Goal: Task Accomplishment & Management: Manage account settings

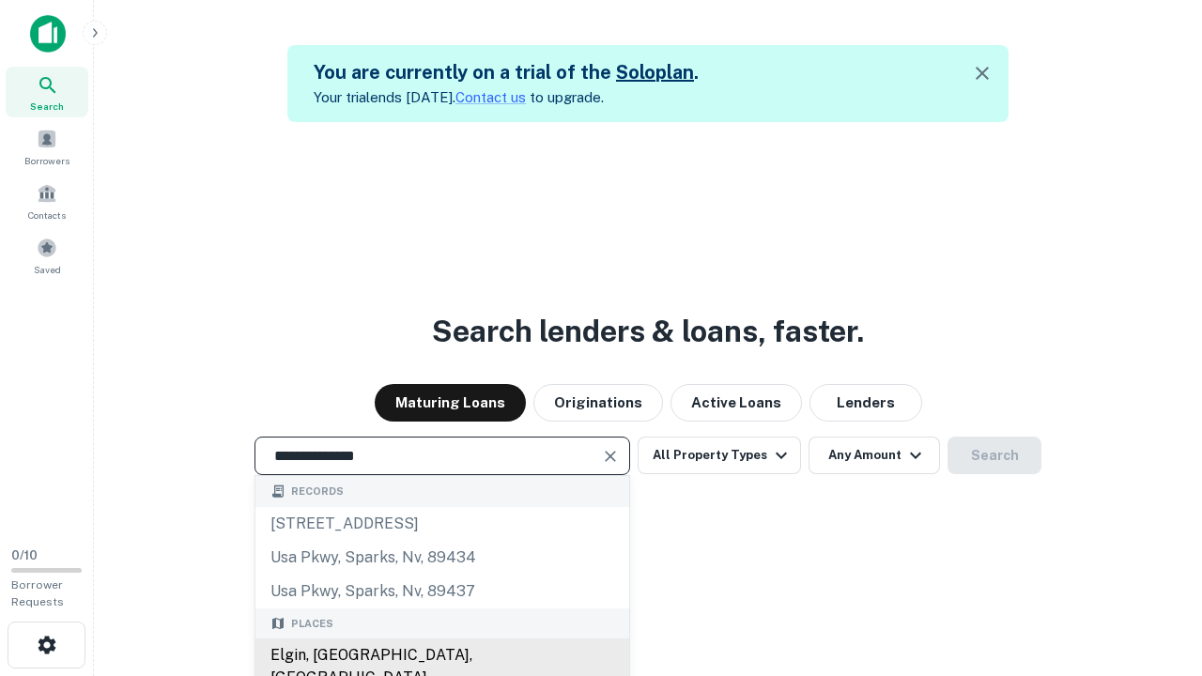
click at [441, 655] on div "Elgin, [GEOGRAPHIC_DATA], [GEOGRAPHIC_DATA]" at bounding box center [442, 666] width 374 height 56
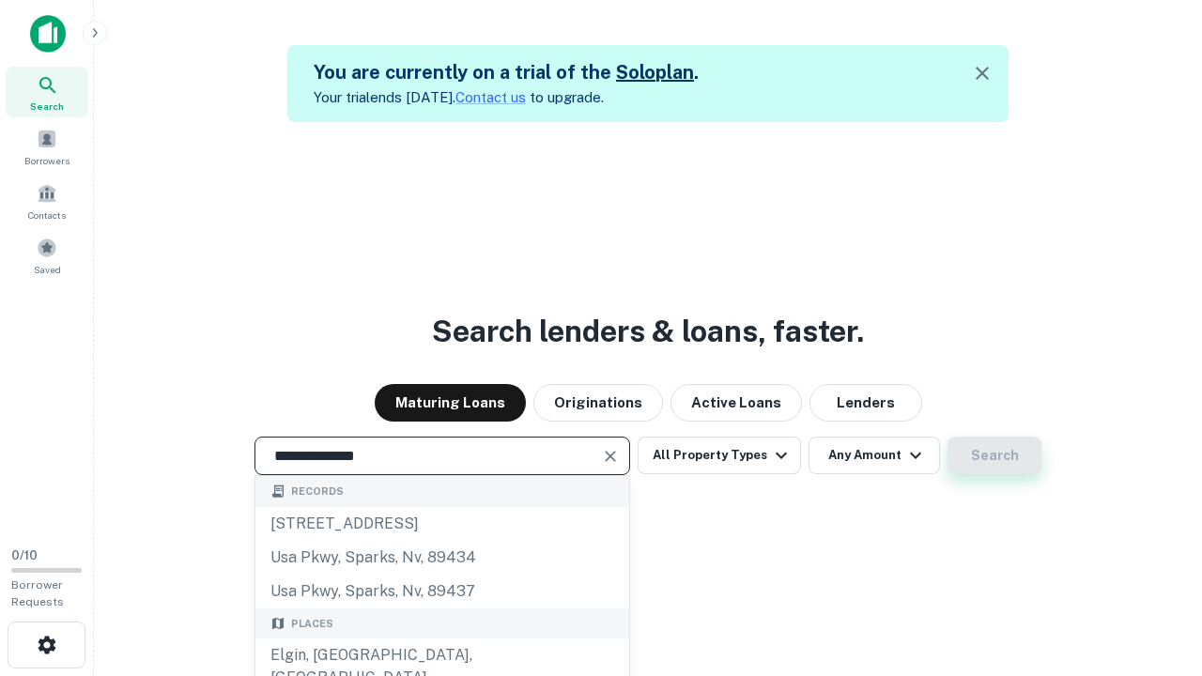
type input "**********"
click at [994, 455] on button "Search" at bounding box center [994, 456] width 94 height 38
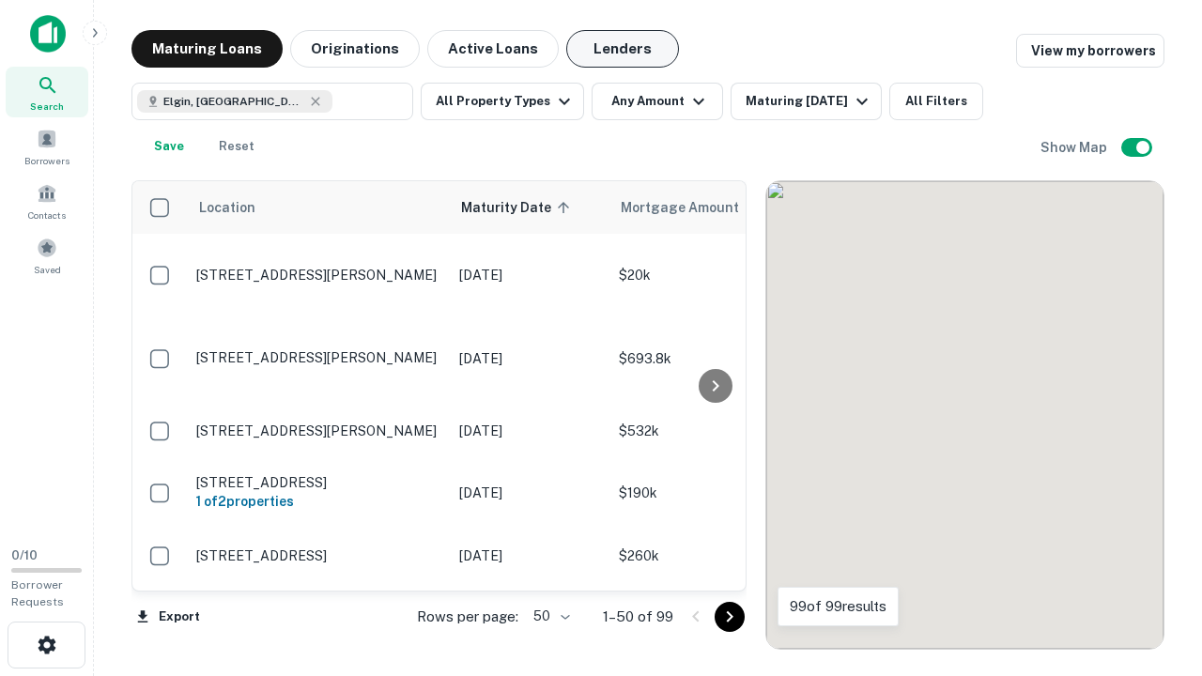
click at [622, 49] on button "Lenders" at bounding box center [622, 49] width 113 height 38
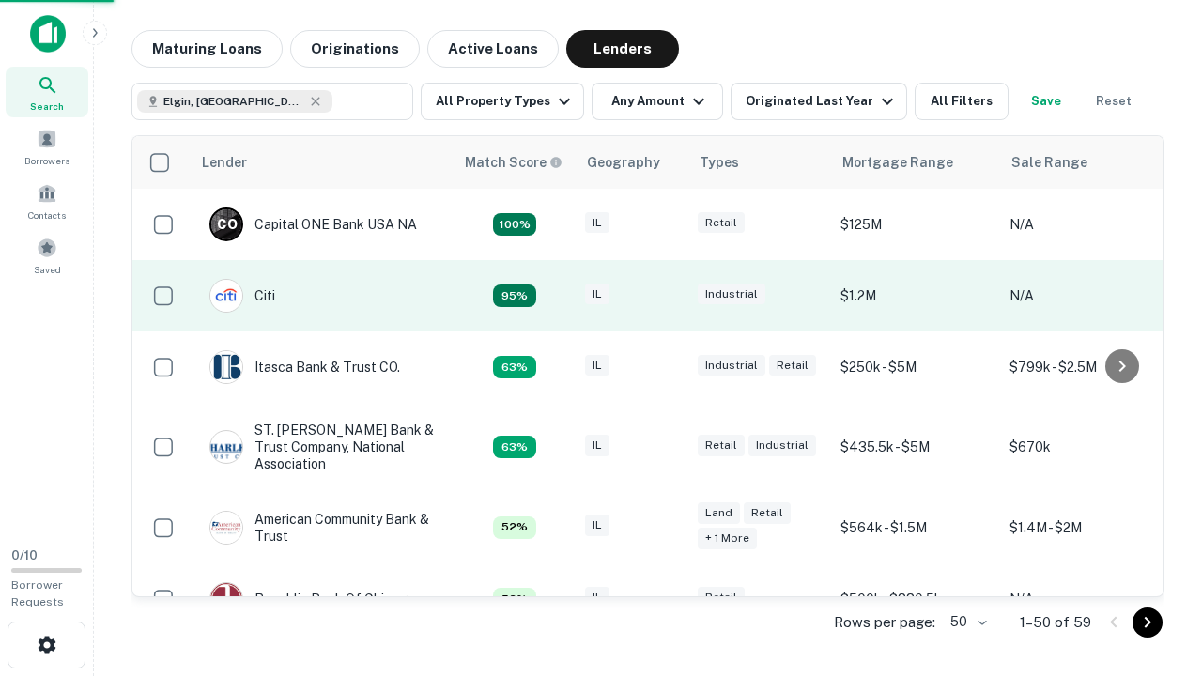
click at [666, 296] on div "IL" at bounding box center [632, 295] width 94 height 25
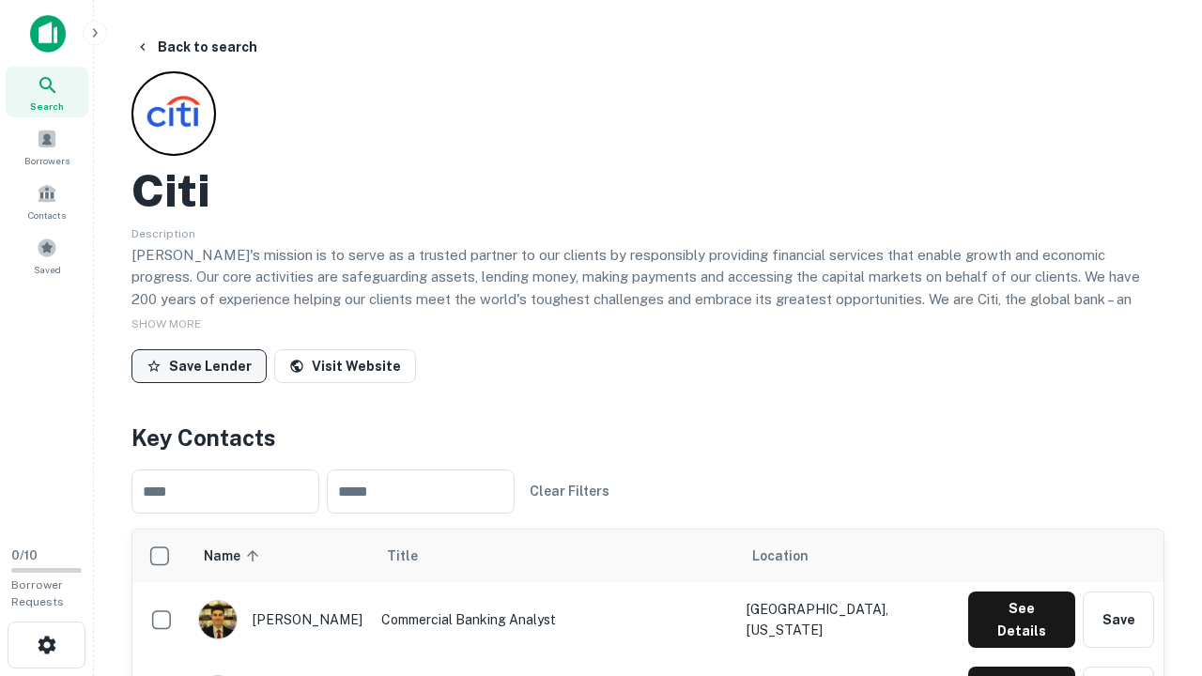
click at [199, 365] on button "Save Lender" at bounding box center [198, 366] width 135 height 34
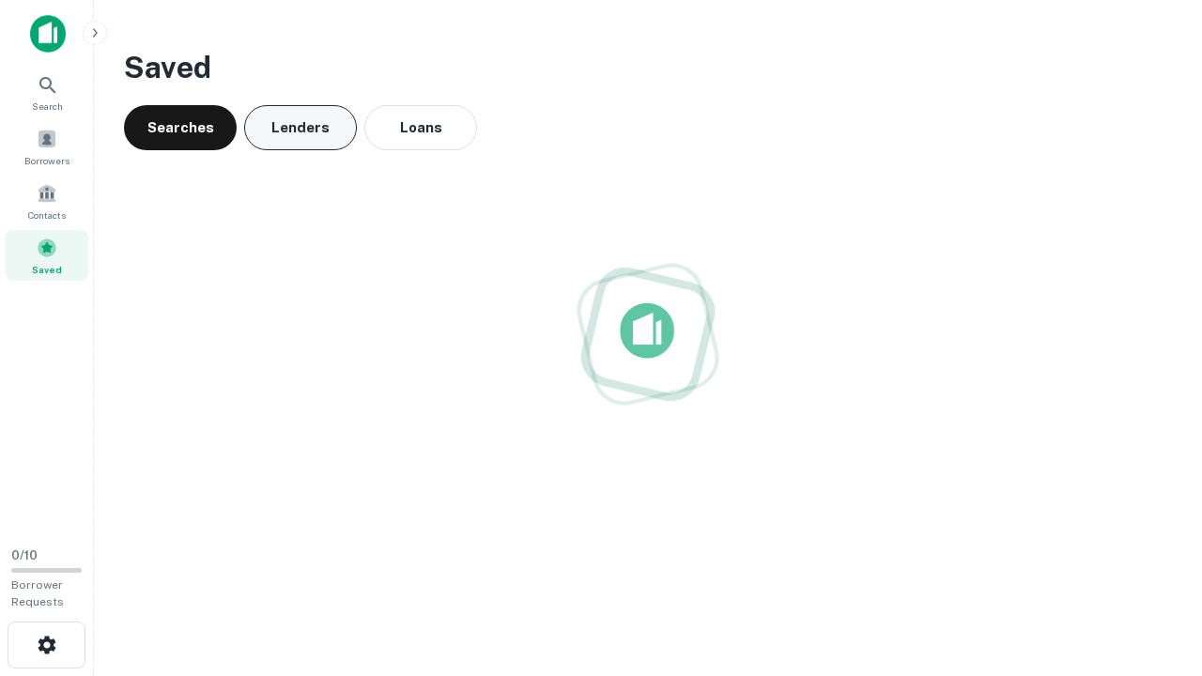
click at [300, 128] on button "Lenders" at bounding box center [300, 127] width 113 height 45
